Goal: Communication & Community: Answer question/provide support

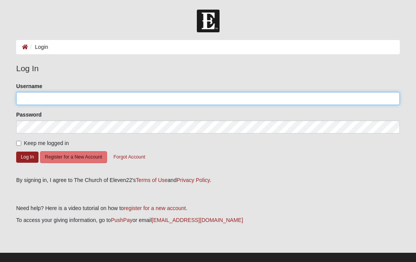
click at [39, 98] on input "Username" at bounding box center [208, 98] width 384 height 13
type input "VK.Wright"
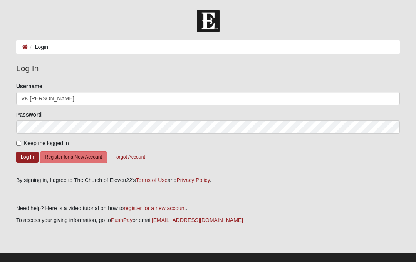
click at [27, 157] on button "Log In" at bounding box center [27, 157] width 22 height 11
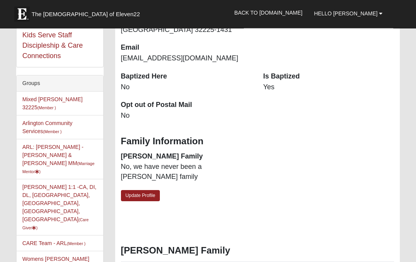
scroll to position [153, 0]
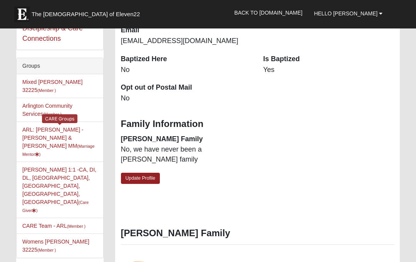
click at [38, 127] on link "ARL: [PERSON_NAME] - [PERSON_NAME] & [PERSON_NAME] (Marriage Mentor )" at bounding box center [58, 142] width 72 height 30
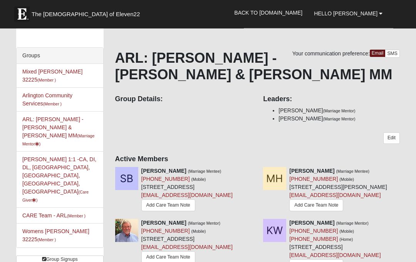
scroll to position [25, 0]
click at [401, 173] on icon at bounding box center [402, 170] width 5 height 5
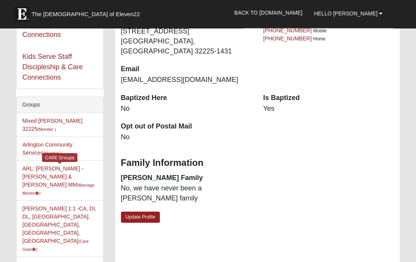
scroll to position [114, 0]
click at [57, 166] on link "ARL: [PERSON_NAME] - [PERSON_NAME] & [PERSON_NAME] (Marriage Mentor )" at bounding box center [58, 181] width 72 height 30
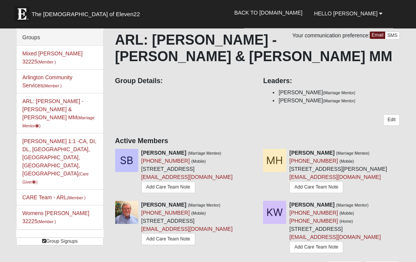
scroll to position [43, 0]
click at [328, 187] on link "Add Care Team Note" at bounding box center [316, 187] width 54 height 12
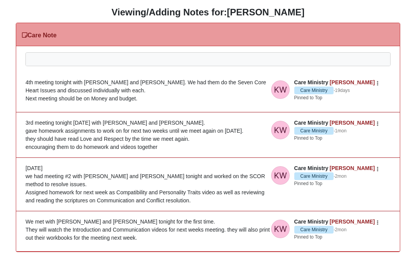
click at [47, 62] on div at bounding box center [208, 70] width 364 height 34
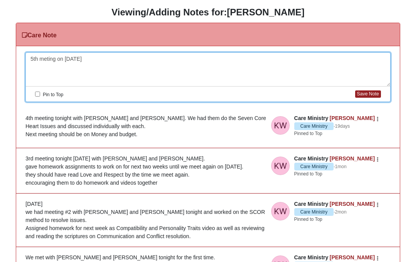
click at [45, 60] on div "5th meting on Oct 1 2025" at bounding box center [208, 70] width 364 height 34
click at [55, 54] on div "5th meting on Oct 1 2025" at bounding box center [208, 70] width 364 height 34
click at [53, 61] on div "5th meting on Oct 1 2025" at bounding box center [208, 70] width 364 height 34
click at [113, 59] on div "5th meeting on Oct 1 2025" at bounding box center [208, 70] width 364 height 34
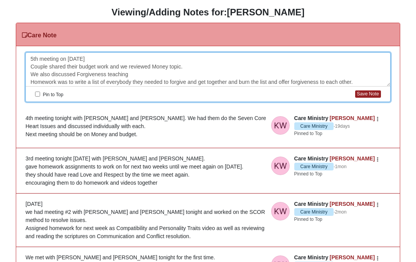
click at [38, 95] on input "Pin to Top" at bounding box center [37, 94] width 5 height 5
click at [371, 94] on button "Save Note" at bounding box center [368, 94] width 26 height 7
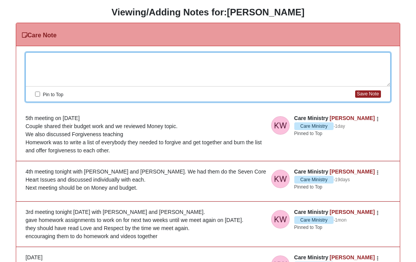
click at [40, 62] on div at bounding box center [208, 70] width 364 height 34
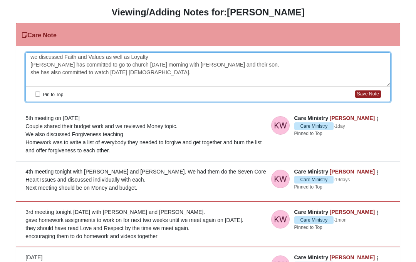
scroll to position [7, 0]
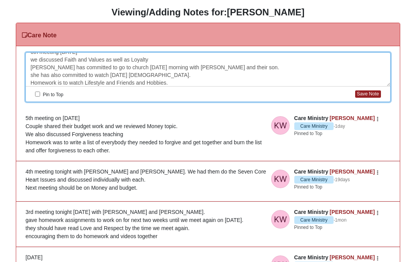
click at [39, 97] on input "Pin to Top" at bounding box center [37, 94] width 5 height 5
checkbox input "true"
click at [370, 95] on button "Save Note" at bounding box center [368, 94] width 26 height 7
click at [369, 95] on button "Save Note" at bounding box center [368, 94] width 26 height 7
click at [364, 94] on button "Save Note" at bounding box center [368, 94] width 26 height 7
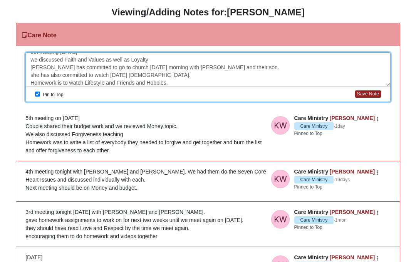
click at [185, 81] on div "6th meeting Oct 6 we discussed Faith and Values as well as Loyalty Taylor has c…" at bounding box center [208, 70] width 364 height 34
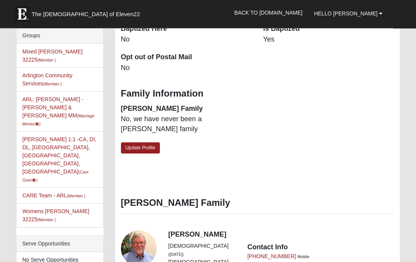
scroll to position [191, 0]
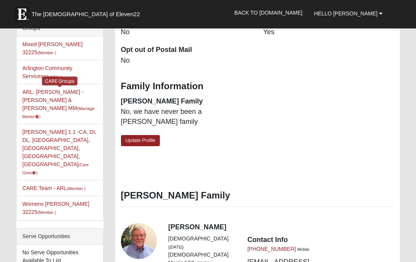
click at [43, 89] on link "ARL: Wright - Bob & Kathy MM (Marriage Mentor )" at bounding box center [58, 104] width 72 height 30
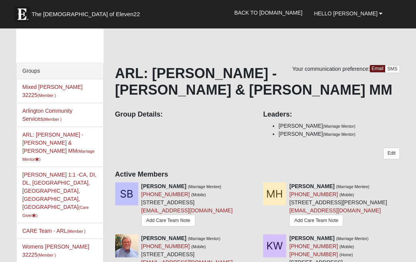
scroll to position [16, 0]
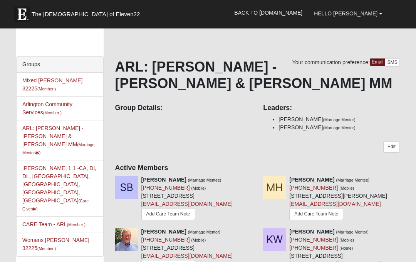
click at [325, 211] on link "Add Care Team Note" at bounding box center [316, 214] width 54 height 12
